Goal: Task Accomplishment & Management: Use online tool/utility

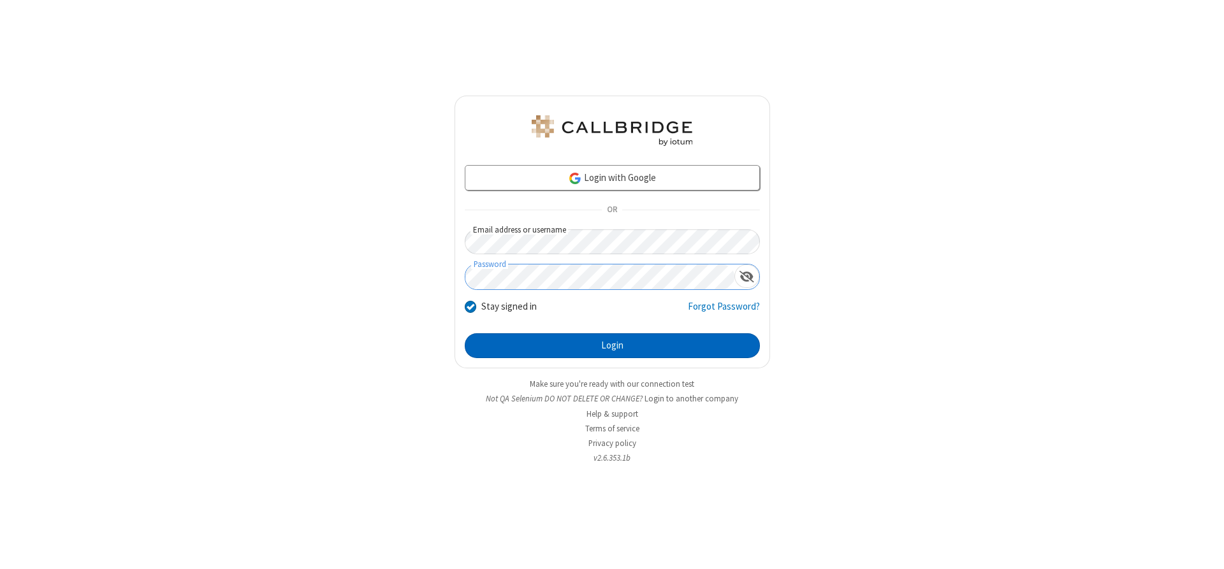
click at [612, 345] on button "Login" at bounding box center [612, 345] width 295 height 25
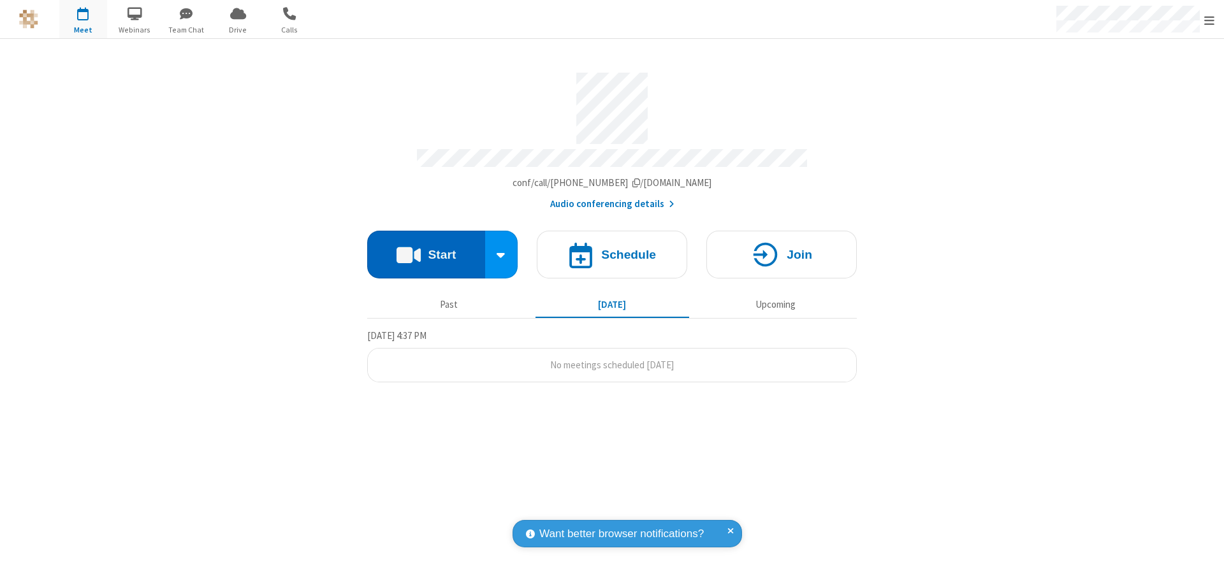
click at [426, 250] on button "Start" at bounding box center [426, 255] width 118 height 48
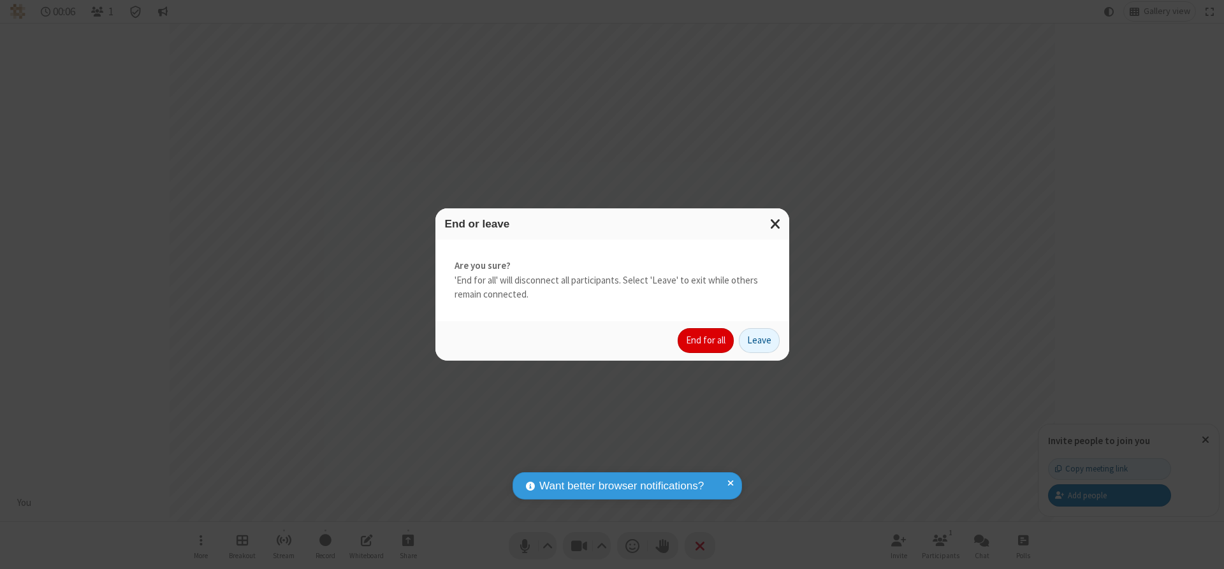
click at [706, 340] on button "End for all" at bounding box center [706, 340] width 56 height 25
